Goal: Information Seeking & Learning: Learn about a topic

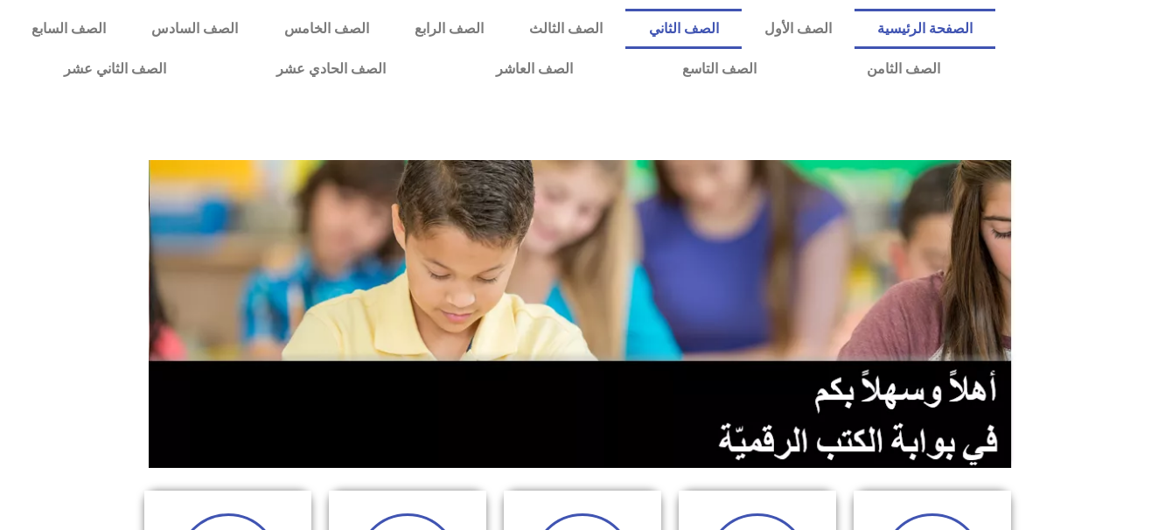
click at [734, 33] on link "الصف الثاني" at bounding box center [682, 29] width 115 height 40
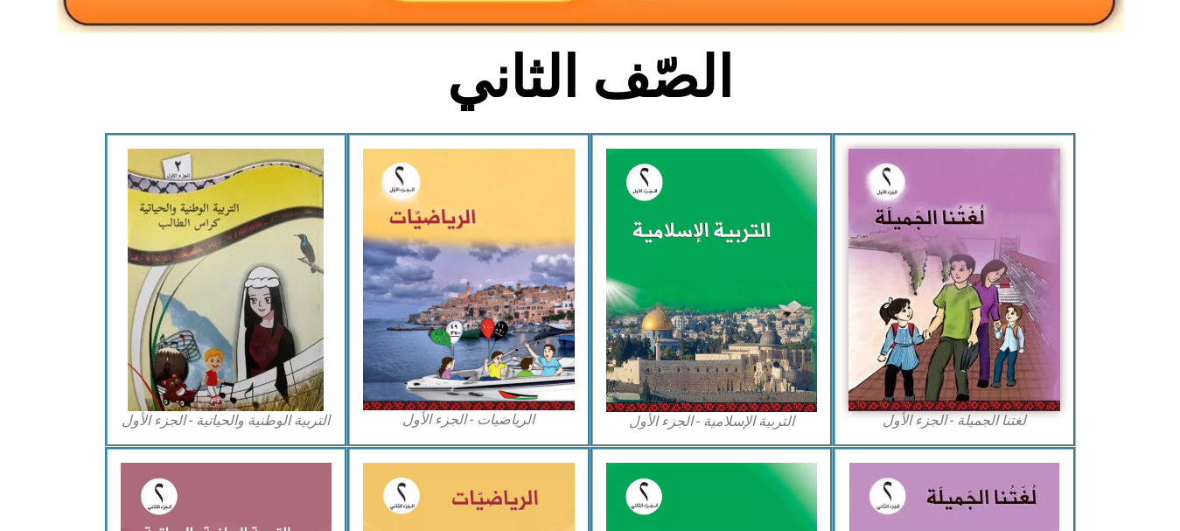
scroll to position [415, 0]
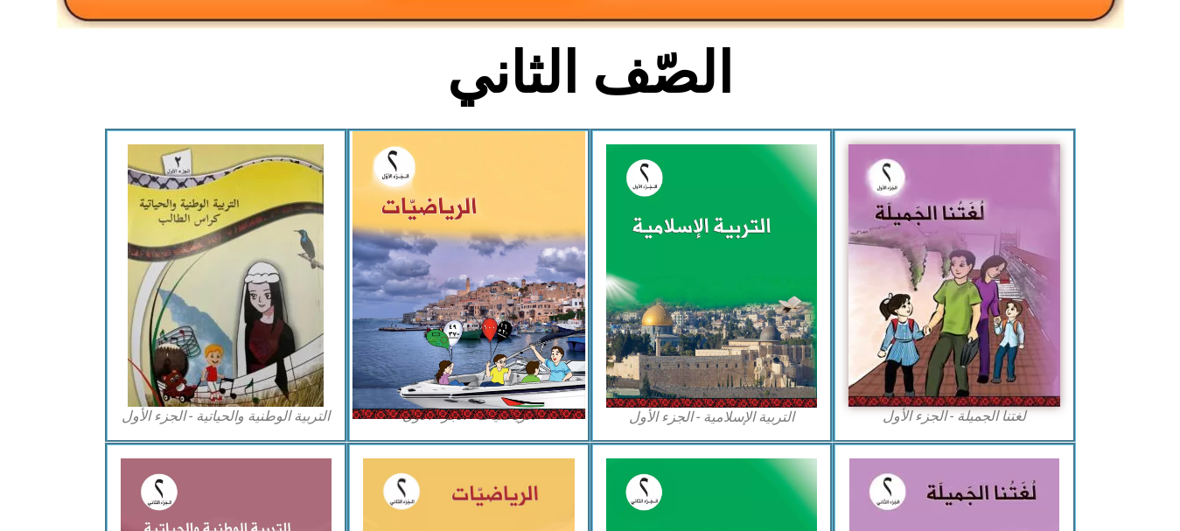
click at [522, 264] on img at bounding box center [468, 275] width 233 height 288
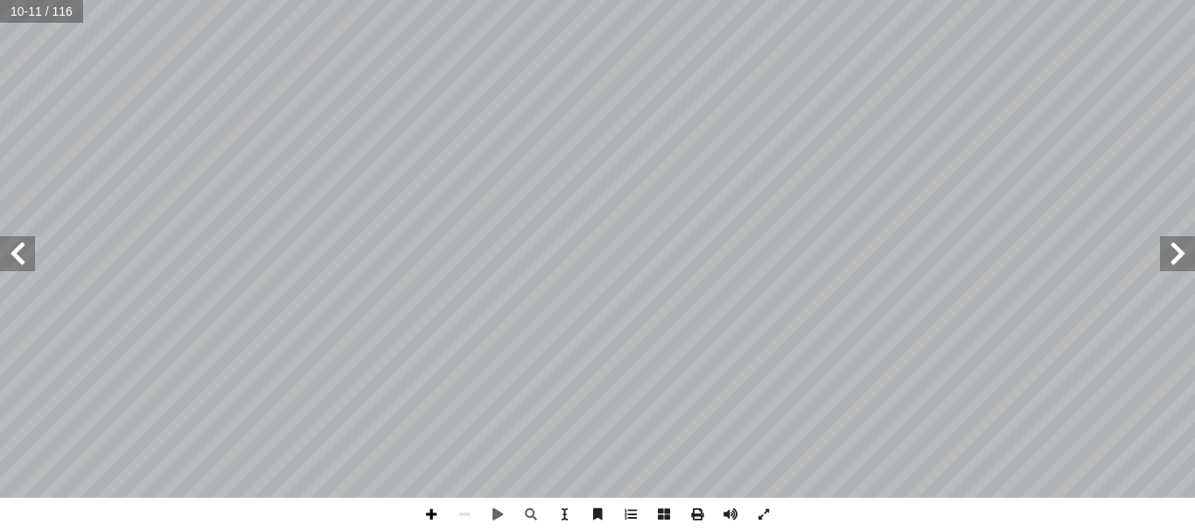
click at [429, 521] on span at bounding box center [430, 514] width 33 height 33
click at [430, 518] on span at bounding box center [430, 514] width 33 height 33
click at [457, 516] on span at bounding box center [464, 514] width 33 height 33
click at [437, 515] on span at bounding box center [430, 514] width 33 height 33
